Goal: Find specific fact: Find specific fact

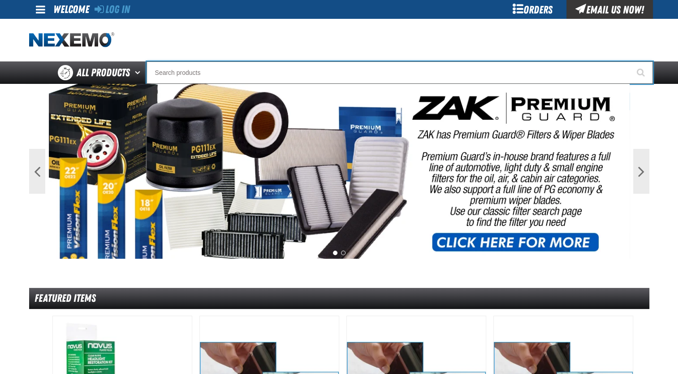
click at [344, 76] on input "Search" at bounding box center [400, 72] width 506 height 22
paste input "XPCSB3030-100"
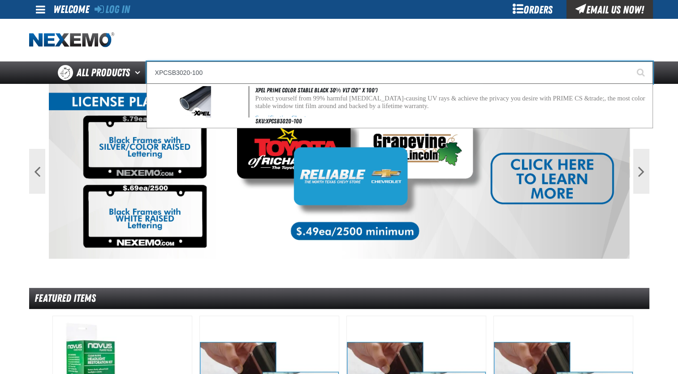
type input "XPCSB3020-100"
click at [631, 61] on button "Start Searching" at bounding box center [642, 72] width 22 height 22
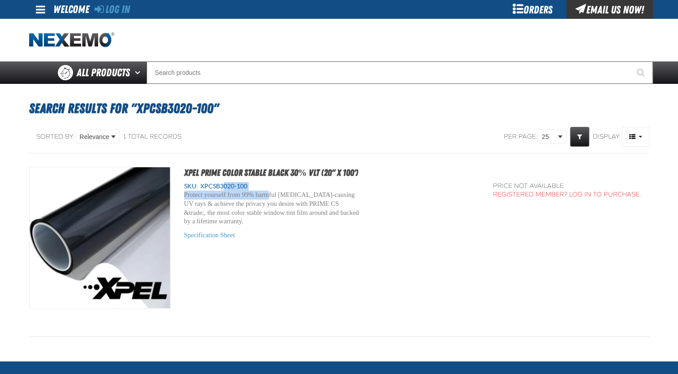
drag, startPoint x: 267, startPoint y: 190, endPoint x: 222, endPoint y: 188, distance: 44.8
click at [222, 188] on div "SKU: XPCSB3020-100 Protect yourself from 99% harmful cancer-causing UV rays & a…" at bounding box center [332, 211] width 296 height 58
drag, startPoint x: 222, startPoint y: 188, endPoint x: 255, endPoint y: 185, distance: 32.4
click at [255, 185] on div "SKU: XPCSB3020-100" at bounding box center [332, 186] width 296 height 9
click at [252, 184] on div "SKU: XPCSB3020-100" at bounding box center [332, 186] width 296 height 9
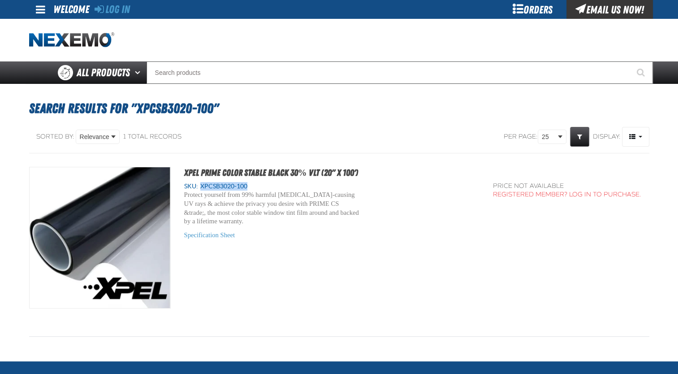
drag, startPoint x: 252, startPoint y: 184, endPoint x: 202, endPoint y: 188, distance: 49.9
click at [202, 188] on div "SKU: XPCSB3020-100" at bounding box center [332, 186] width 296 height 9
copy span "XPCSB3020-100"
